Goal: Task Accomplishment & Management: Manage account settings

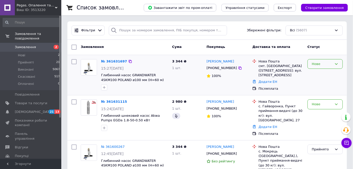
click at [324, 62] on div "Нове" at bounding box center [322, 64] width 20 height 5
click at [320, 73] on li "Прийнято" at bounding box center [325, 74] width 35 height 9
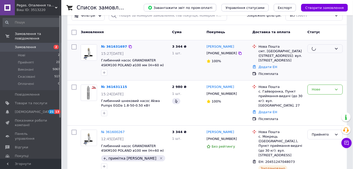
scroll to position [23, 0]
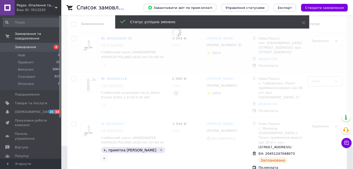
click at [327, 79] on span at bounding box center [176, 61] width 353 height 169
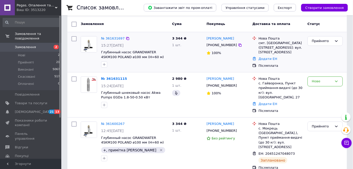
click at [326, 80] on div "Нове" at bounding box center [322, 81] width 20 height 5
click at [317, 92] on li "Прийнято" at bounding box center [325, 92] width 35 height 9
click at [115, 81] on div "№ 361631115" at bounding box center [113, 79] width 25 height 6
click at [116, 78] on link "№ 361631115" at bounding box center [112, 79] width 23 height 4
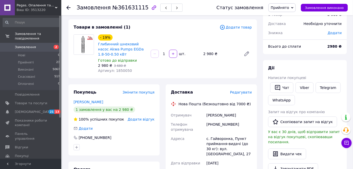
scroll to position [25, 0]
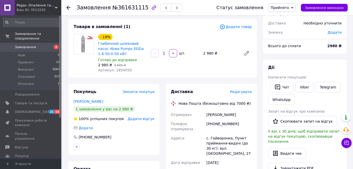
drag, startPoint x: 113, startPoint y: 54, endPoint x: 99, endPoint y: 43, distance: 18.0
click at [99, 43] on span "Глибинний шнековий насос Akwa Pumps EGDa 1.8-50-0.50 кВт" at bounding box center [122, 48] width 49 height 15
copy link "Глибинний шнековий насос Akwa Pumps EGDa 1.8-50-0.50 кВт"
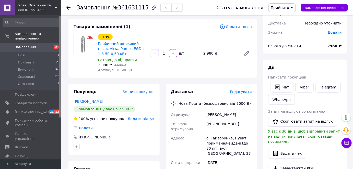
click at [190, 80] on div "Замовлення з додатку 12.09.2025 | 15:24 Товари в замовленні (1) Додати товар - …" at bounding box center [162, 164] width 195 height 336
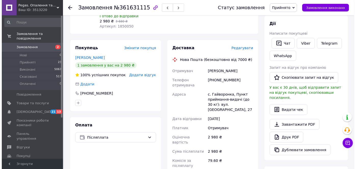
scroll to position [72, 0]
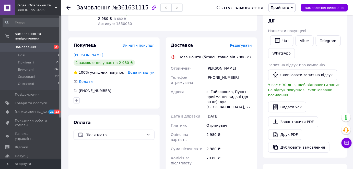
drag, startPoint x: 233, startPoint y: 68, endPoint x: 207, endPoint y: 68, distance: 25.5
click at [207, 68] on div "Федорович Ігор" at bounding box center [228, 68] width 47 height 9
copy div "Федорович Ігор"
click at [206, 78] on div "[PHONE_NUMBER]" at bounding box center [228, 80] width 47 height 14
click at [241, 47] on span "Редагувати" at bounding box center [241, 45] width 22 height 4
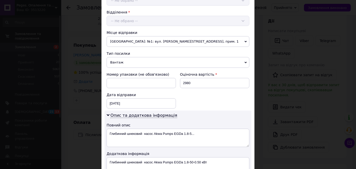
scroll to position [186, 0]
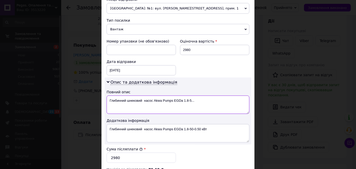
drag, startPoint x: 213, startPoint y: 98, endPoint x: 153, endPoint y: 97, distance: 60.5
click at [153, 97] on textarea "Глибинний шнековий насос Akwa Pumps EGDa 1.8-5..." at bounding box center [178, 105] width 143 height 18
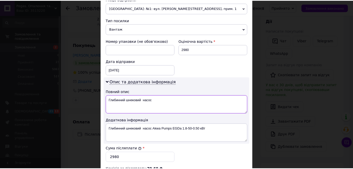
scroll to position [275, 0]
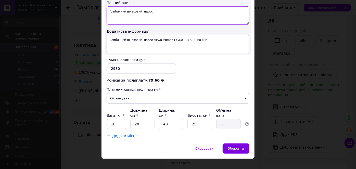
type textarea "Глибинний шнековий насос"
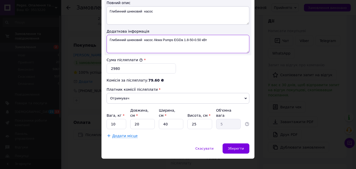
drag, startPoint x: 210, startPoint y: 40, endPoint x: 109, endPoint y: 36, distance: 101.7
click at [109, 36] on textarea "Глибинний шнековий насос Akwa Pumps EGDa 1.8-50-0.50 кВт" at bounding box center [178, 44] width 143 height 18
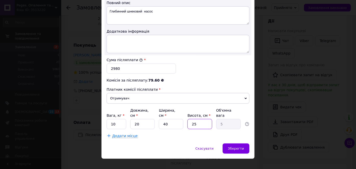
click at [191, 119] on input "25" at bounding box center [200, 124] width 25 height 10
type input "6"
type input "1.2"
type input "60"
type input "12"
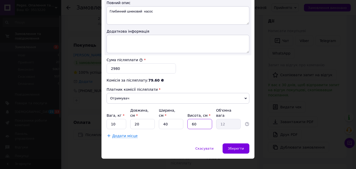
type input "60"
click at [144, 119] on input "20" at bounding box center [142, 124] width 25 height 10
drag, startPoint x: 169, startPoint y: 117, endPoint x: 158, endPoint y: 117, distance: 11.0
click at [158, 117] on div "Вага, кг * 10 Довжина, см * 20 Ширина, см * 40 Висота, см * 60 Об'ємна вага 12" at bounding box center [178, 118] width 143 height 21
type input "2"
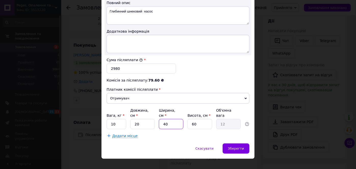
type input "0.6"
type input "20"
type input "6"
type input "20"
click at [163, 134] on div "Додати місце" at bounding box center [178, 136] width 143 height 5
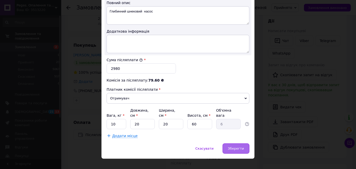
click at [243, 147] on span "Зберегти" at bounding box center [236, 149] width 16 height 4
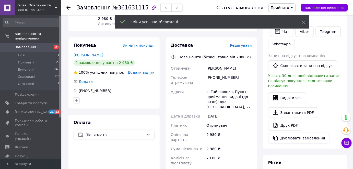
scroll to position [164, 0]
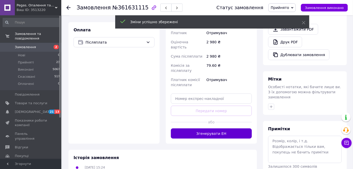
click at [210, 129] on button "Згенерувати ЕН" at bounding box center [211, 134] width 81 height 10
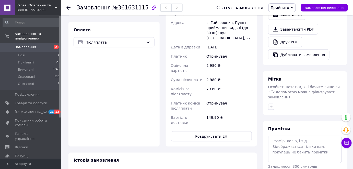
scroll to position [94, 0]
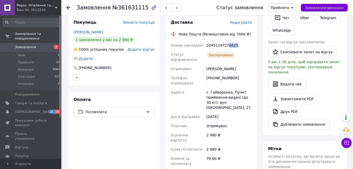
drag, startPoint x: 234, startPoint y: 44, endPoint x: 225, endPoint y: 45, distance: 8.7
click at [225, 45] on div "20451247270625" at bounding box center [228, 45] width 47 height 9
copy div "0625"
click at [42, 45] on span "Замовлення" at bounding box center [31, 47] width 32 height 5
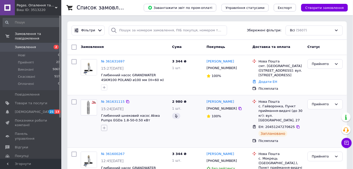
click at [103, 128] on icon "button" at bounding box center [104, 128] width 4 height 4
click at [114, 152] on div "+" at bounding box center [132, 153] width 57 height 5
checkbox input "true"
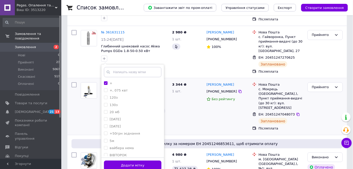
click at [139, 164] on button "Додати мітку" at bounding box center [132, 166] width 57 height 10
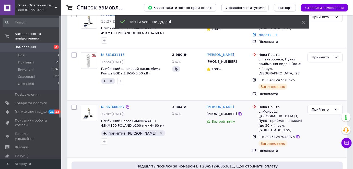
scroll to position [23, 0]
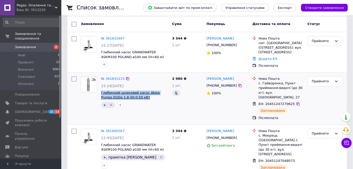
drag, startPoint x: 135, startPoint y: 97, endPoint x: 101, endPoint y: 93, distance: 33.7
click at [101, 93] on span "Глибинний шнековий насос Akwa Pumps EGDa 1.8-50-0.50 кВт" at bounding box center [134, 95] width 67 height 9
copy span "Глибинний шнековий насос Akwa Pumps EGDa 1.8-50-0.50 кВт"
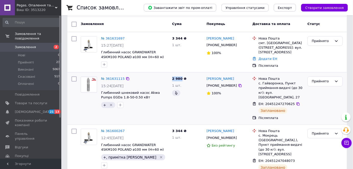
drag, startPoint x: 172, startPoint y: 78, endPoint x: 180, endPoint y: 78, distance: 8.7
click at [180, 78] on div "2 980 ₴ 1 шт." at bounding box center [187, 99] width 34 height 48
copy span "2 980"
click at [164, 80] on div "№ 361631115" at bounding box center [135, 79] width 68 height 6
click at [106, 37] on link "№ 361631697" at bounding box center [112, 39] width 23 height 4
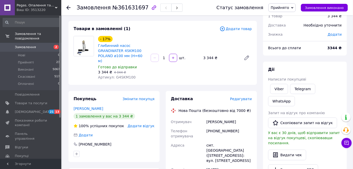
scroll to position [46, 0]
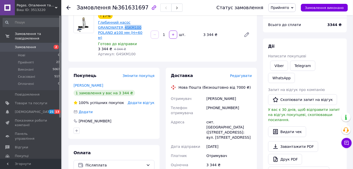
drag, startPoint x: 134, startPoint y: 27, endPoint x: 123, endPoint y: 27, distance: 11.3
click at [123, 27] on span "Глибинний насос GRANDWATER 4SKM100 POLAND ø100 мм (Н=60 м)" at bounding box center [122, 30] width 49 height 20
copy link "4SKM100"
click at [131, 58] on div "Замовлення з сайту 12.09.2025 | 15:27 Товари в замовленні (1) Додати товар - 17…" at bounding box center [162, 145] width 195 height 341
click at [164, 68] on div "Доставка Редагувати Нова Пошта (безкоштовно від 7000 ₴) Отримувач Павлов Володи…" at bounding box center [211, 167] width 97 height 199
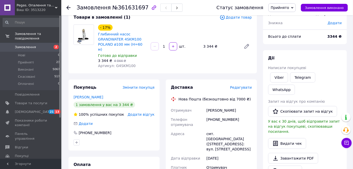
scroll to position [23, 0]
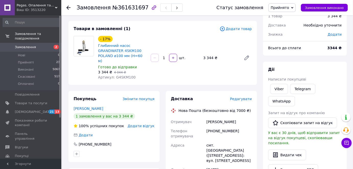
click at [162, 85] on div "Замовлення з сайту 12.09.2025 | 15:27 Товари в замовленні (1) Додати товар - 17…" at bounding box center [162, 168] width 195 height 341
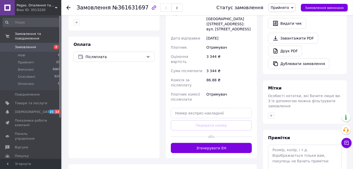
scroll to position [183, 0]
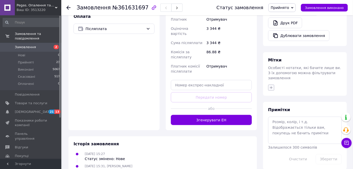
click at [273, 86] on icon "button" at bounding box center [271, 88] width 4 height 4
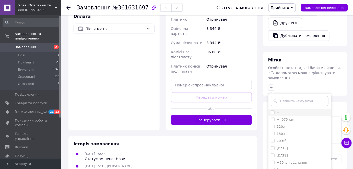
click at [279, 110] on div "+" at bounding box center [299, 112] width 57 height 5
checkbox input "true"
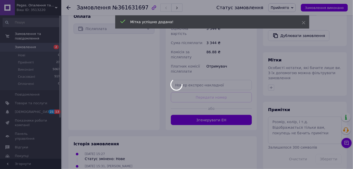
scroll to position [192, 0]
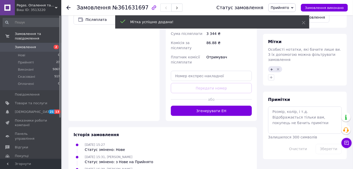
click at [259, 55] on div "Доставка Редагувати Нова Пошта (безкоштовно від 7000 ₴) Отримувач Павлов Володи…" at bounding box center [211, 21] width 97 height 199
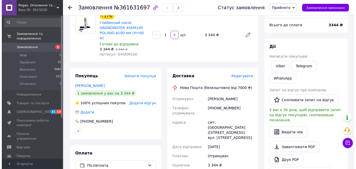
scroll to position [53, 0]
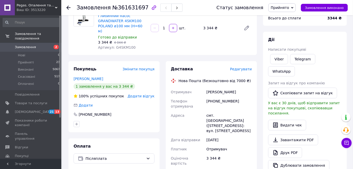
drag, startPoint x: 237, startPoint y: 87, endPoint x: 210, endPoint y: 87, distance: 27.8
click at [210, 88] on div "Павлов Володимир" at bounding box center [228, 92] width 47 height 9
click at [220, 88] on div "Павлов Володимир" at bounding box center [228, 92] width 47 height 9
drag, startPoint x: 240, startPoint y: 87, endPoint x: 205, endPoint y: 88, distance: 35.0
click at [205, 88] on div "Отримувач Павлов Володимир Телефон отримувача +380956746791 Адреса смт. Володар…" at bounding box center [211, 147] width 83 height 118
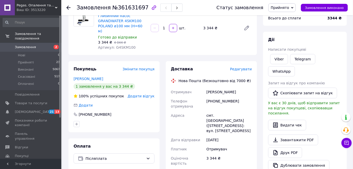
copy div "Отримувач Павлов Володимир"
click at [196, 61] on div "Доставка Редагувати Нова Пошта (безкоштовно від 7000 ₴) Отримувач Павлов Володи…" at bounding box center [211, 160] width 91 height 199
click at [245, 67] on span "Редагувати" at bounding box center [241, 69] width 22 height 4
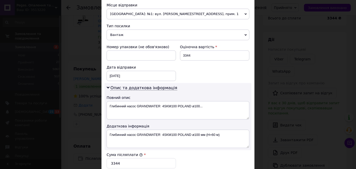
scroll to position [255, 0]
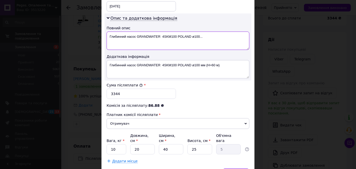
drag, startPoint x: 217, startPoint y: 29, endPoint x: 135, endPoint y: 29, distance: 81.5
click at [135, 32] on textarea "Глибинний насос GRANDWATER 4SKM100 POLAND ø100..." at bounding box center [178, 41] width 143 height 18
type textarea "Глибинний насос"
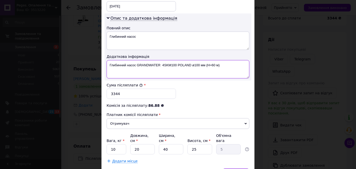
drag, startPoint x: 196, startPoint y: 60, endPoint x: 109, endPoint y: 56, distance: 87.1
click at [109, 60] on textarea "Глибинний насос GRANDWATER 4SKM100 POLAND ø100 мм (Н=60 м)" at bounding box center [178, 69] width 143 height 18
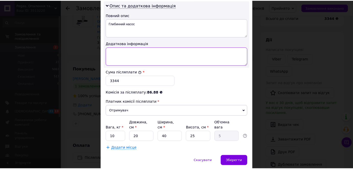
scroll to position [275, 0]
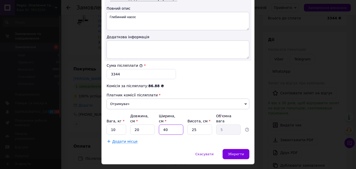
click at [163, 125] on input "40" at bounding box center [171, 130] width 25 height 10
type input "20"
type input "2.5"
type input "20"
drag, startPoint x: 198, startPoint y: 117, endPoint x: 195, endPoint y: 116, distance: 3.6
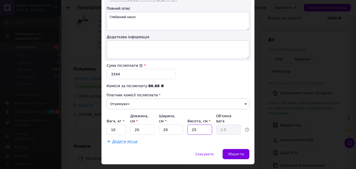
click at [195, 125] on input "25" at bounding box center [200, 130] width 25 height 10
drag, startPoint x: 197, startPoint y: 117, endPoint x: 187, endPoint y: 118, distance: 10.0
click at [185, 118] on div "Вага, кг * 10 Довжина, см * 20 Ширина, см * 20 Висота, см * 25 Об'ємна вага 2.5" at bounding box center [178, 124] width 143 height 21
type input "6"
type input "0.6"
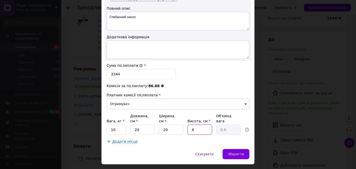
type input "60"
type input "6"
type input "60"
click at [214, 139] on div "Додати місце" at bounding box center [178, 141] width 143 height 5
click at [240, 149] on div "Зберегти" at bounding box center [236, 154] width 27 height 10
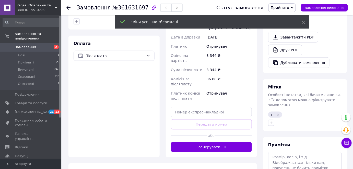
scroll to position [192, 0]
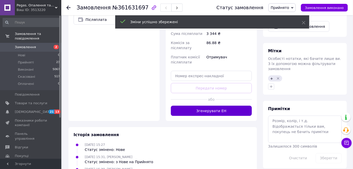
click at [213, 106] on button "Згенерувати ЕН" at bounding box center [211, 111] width 81 height 10
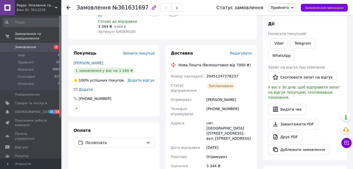
scroll to position [76, 0]
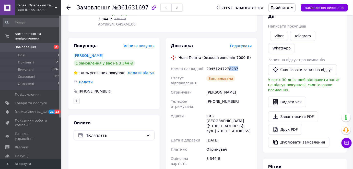
drag, startPoint x: 233, startPoint y: 63, endPoint x: 227, endPoint y: 64, distance: 6.7
click at [226, 64] on div "20451247278237" at bounding box center [228, 68] width 47 height 9
copy div "8237"
click at [45, 45] on span "Замовлення" at bounding box center [31, 47] width 32 height 5
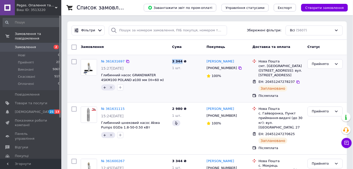
drag, startPoint x: 171, startPoint y: 61, endPoint x: 181, endPoint y: 61, distance: 9.2
click at [181, 61] on div "3 344 ₴ 1 шт." at bounding box center [187, 78] width 34 height 43
copy span "3 344"
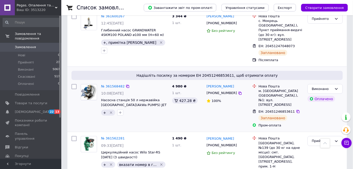
scroll to position [116, 0]
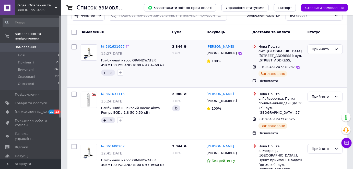
scroll to position [23, 0]
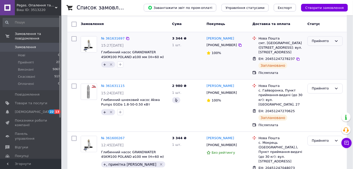
click at [324, 41] on div "Прийнято" at bounding box center [322, 41] width 20 height 5
click at [324, 52] on li "Виконано" at bounding box center [325, 51] width 35 height 9
click at [317, 90] on div "Прийнято" at bounding box center [322, 88] width 20 height 5
click at [320, 99] on li "Виконано" at bounding box center [325, 99] width 35 height 9
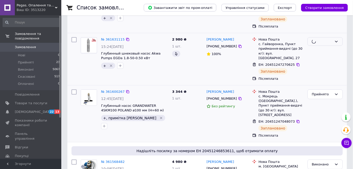
scroll to position [69, 0]
click at [322, 92] on div "Прийнято" at bounding box center [322, 94] width 20 height 5
click at [324, 100] on li "Виконано" at bounding box center [325, 104] width 35 height 9
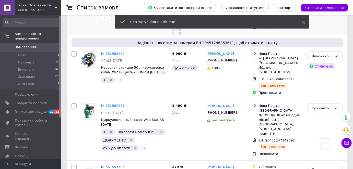
scroll to position [186, 0]
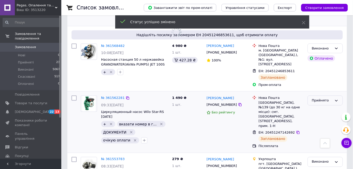
click at [326, 98] on div "Прийнято" at bounding box center [322, 100] width 20 height 5
click at [327, 107] on li "Виконано" at bounding box center [325, 111] width 35 height 9
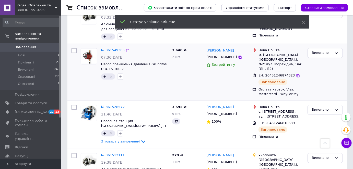
scroll to position [348, 0]
